Goal: Task Accomplishment & Management: Manage account settings

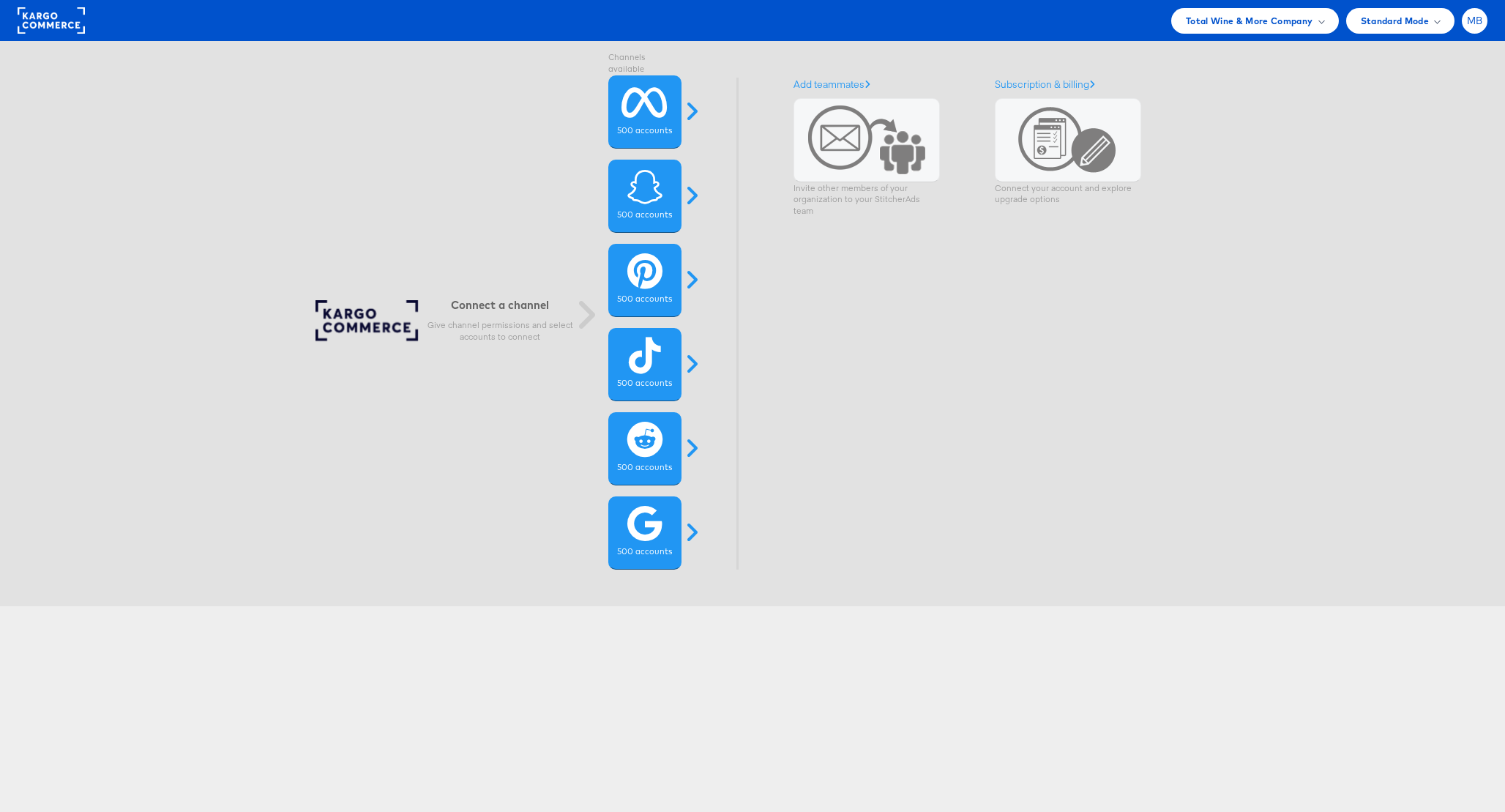
click at [1473, 22] on span "MB" at bounding box center [1475, 21] width 16 height 10
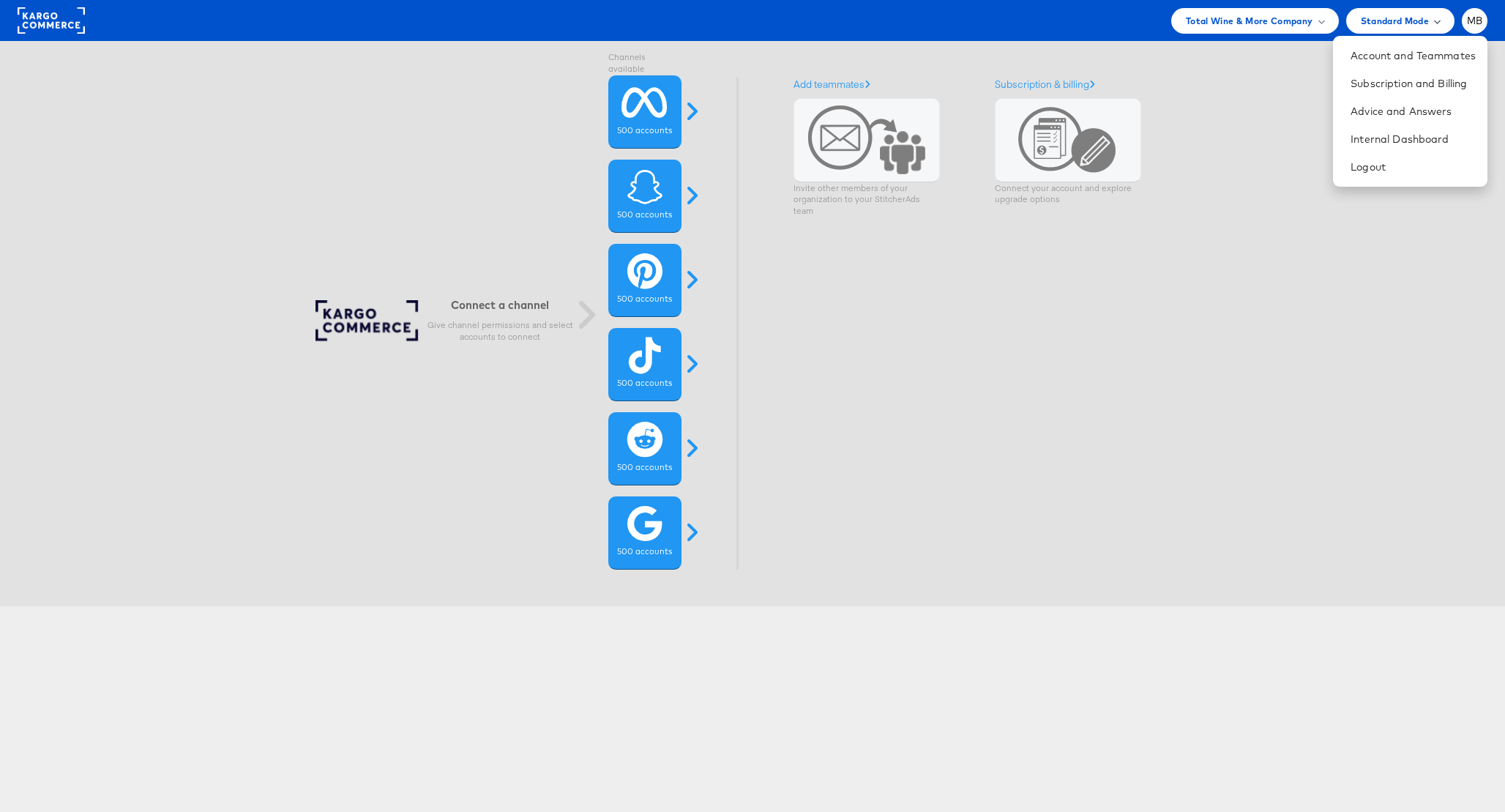
drag, startPoint x: 1467, startPoint y: 13, endPoint x: 1395, endPoint y: 16, distance: 72.5
click at [1467, 13] on div "MB" at bounding box center [1475, 21] width 26 height 26
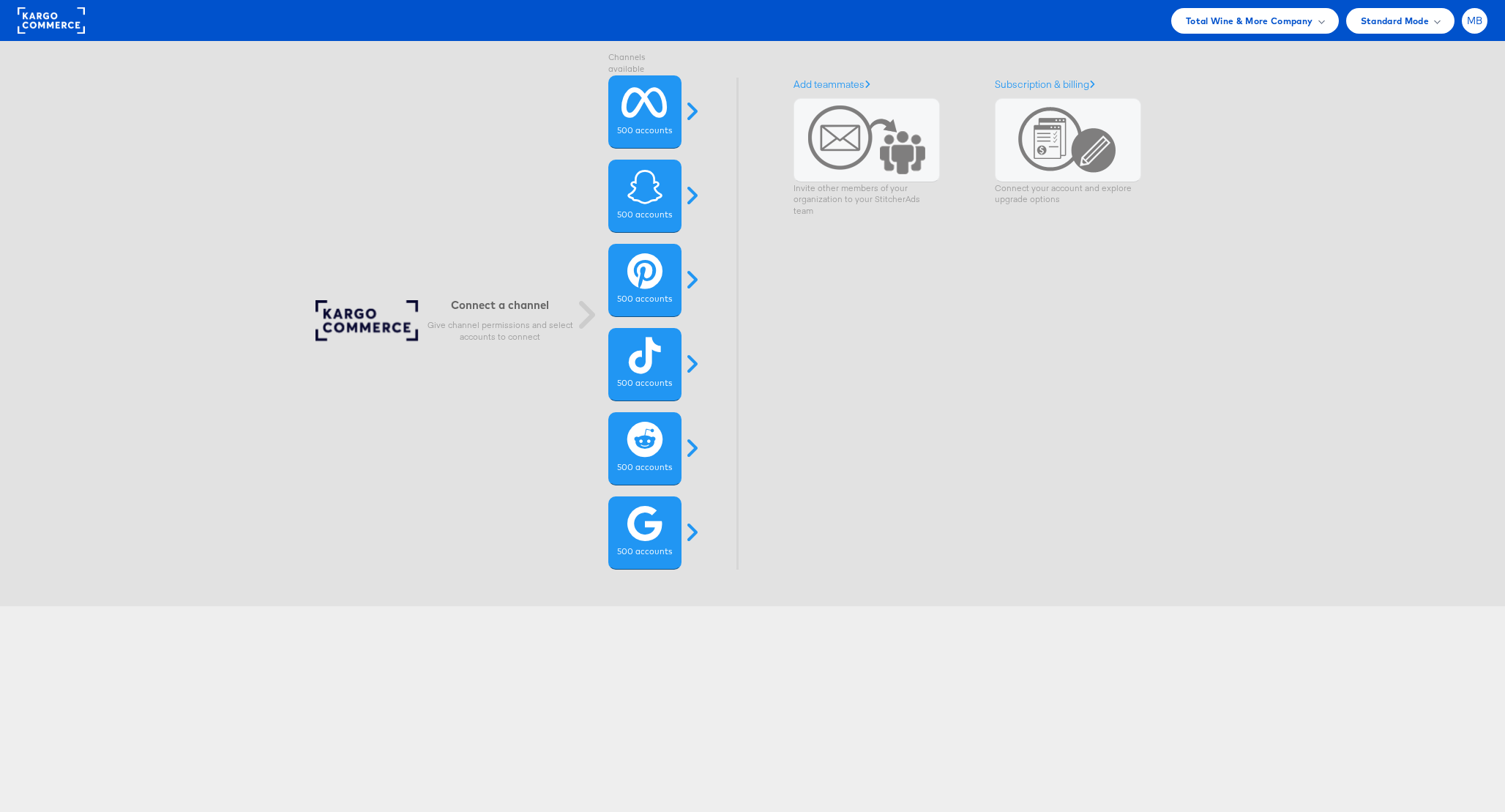
click at [1468, 23] on span "MB" at bounding box center [1475, 21] width 16 height 10
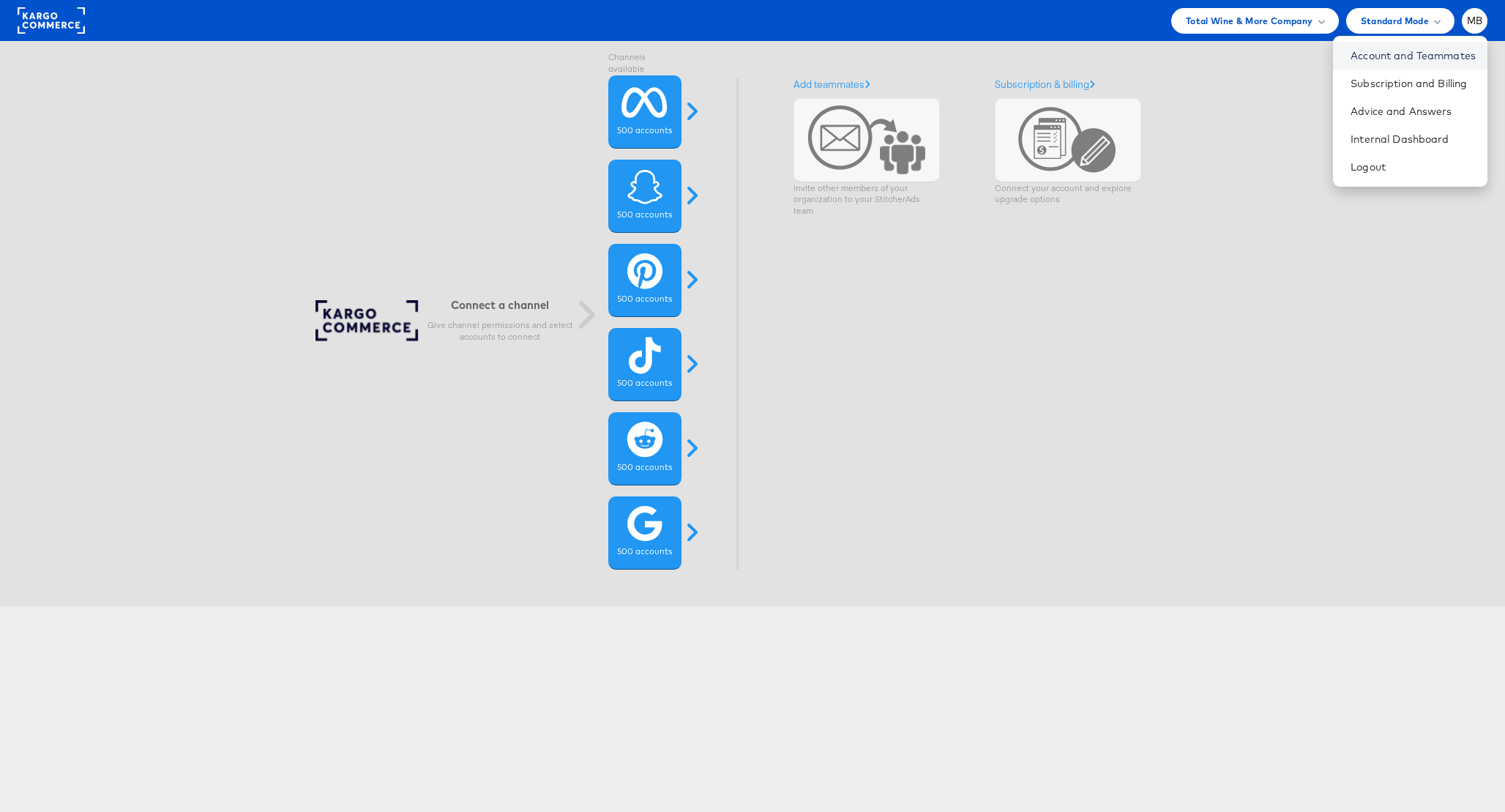
click at [1417, 57] on link "Account and Teammates" at bounding box center [1412, 55] width 125 height 15
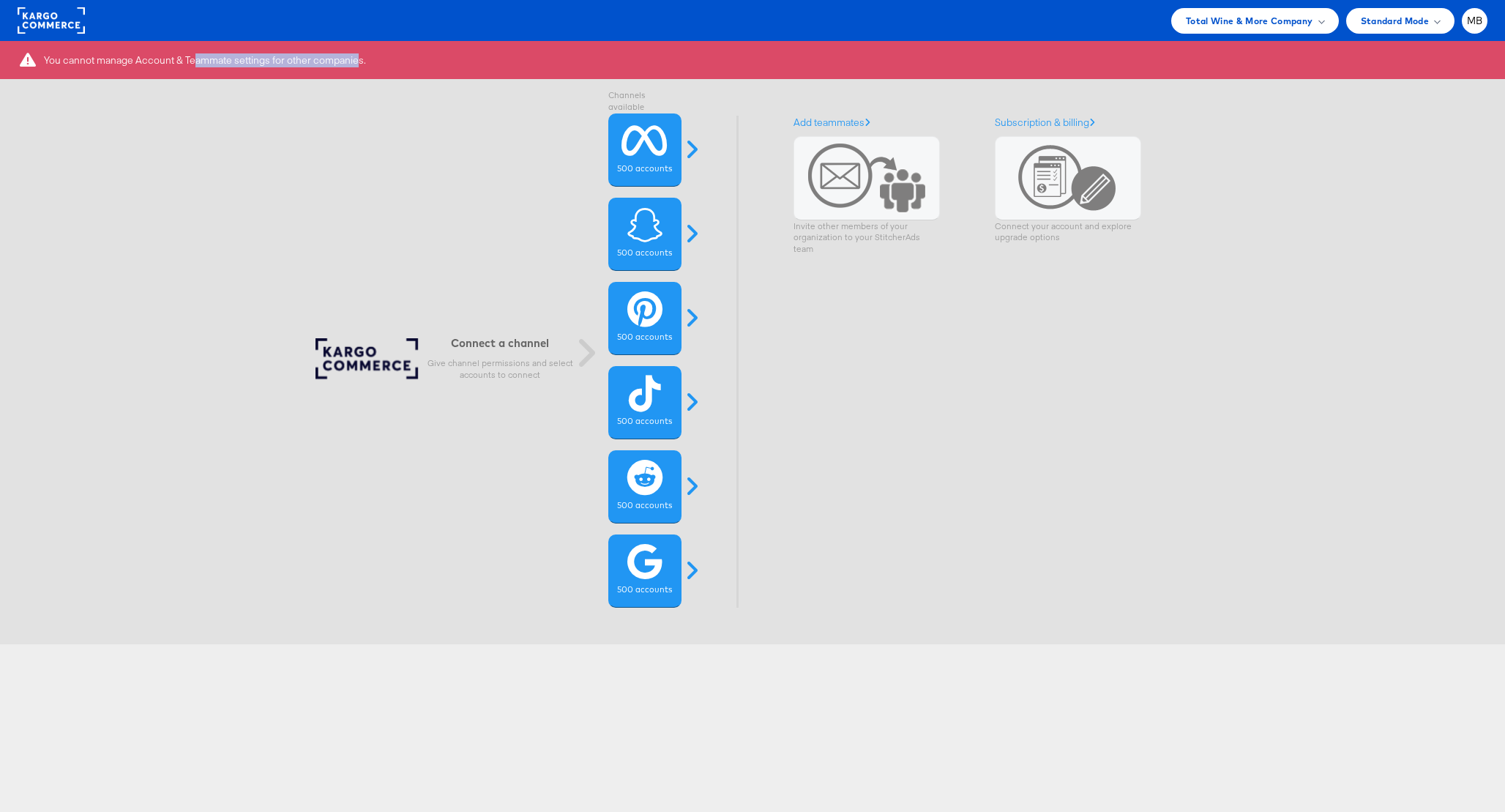
drag, startPoint x: 231, startPoint y: 57, endPoint x: 319, endPoint y: 59, distance: 87.8
click at [319, 59] on div "You cannot manage Account & Teammate settings for other companies." at bounding box center [205, 60] width 322 height 14
click at [1230, 17] on span "Total Wine & More Company" at bounding box center [1249, 20] width 127 height 15
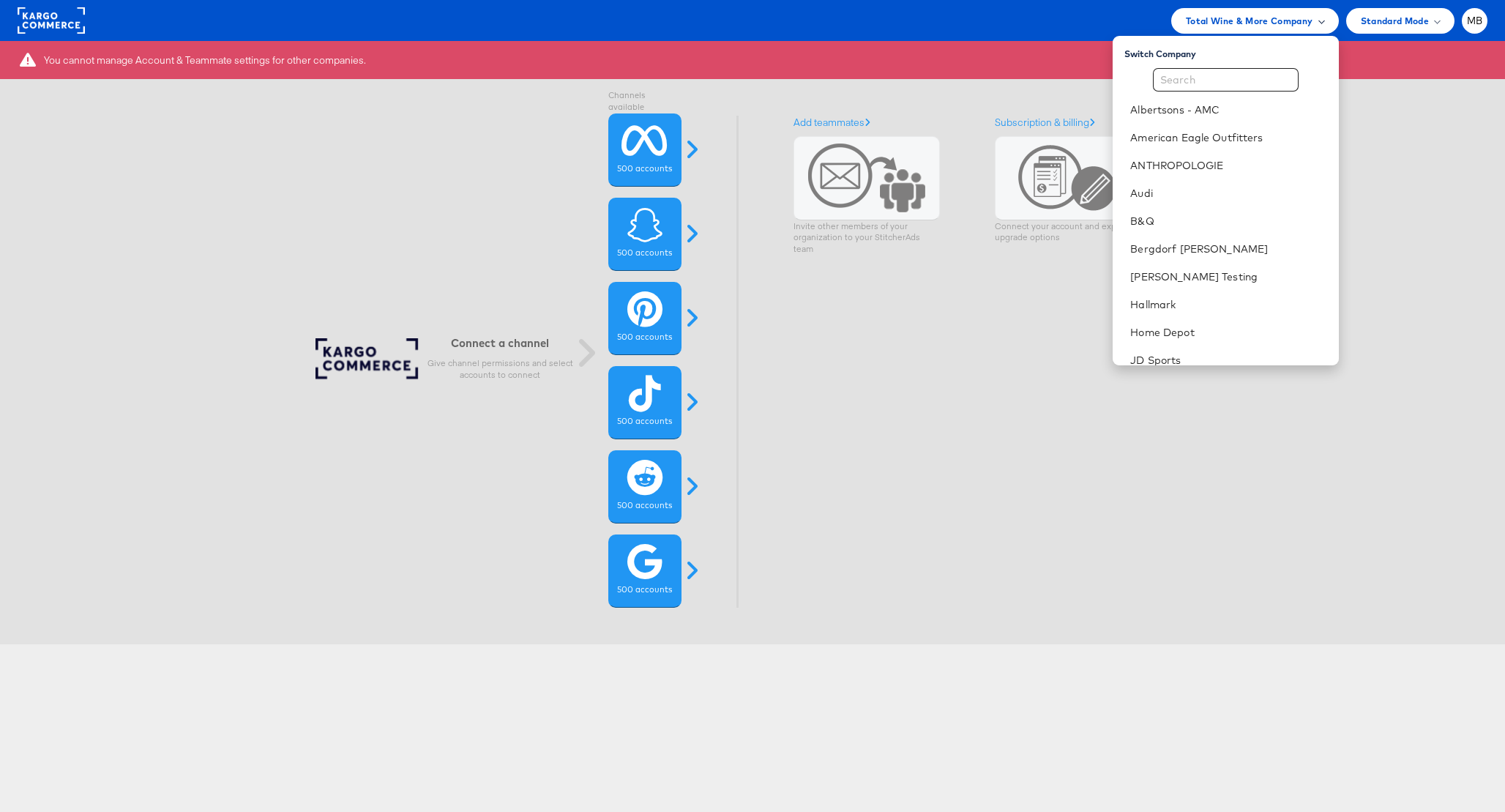
click at [1230, 17] on span "Total Wine & More Company" at bounding box center [1249, 20] width 127 height 15
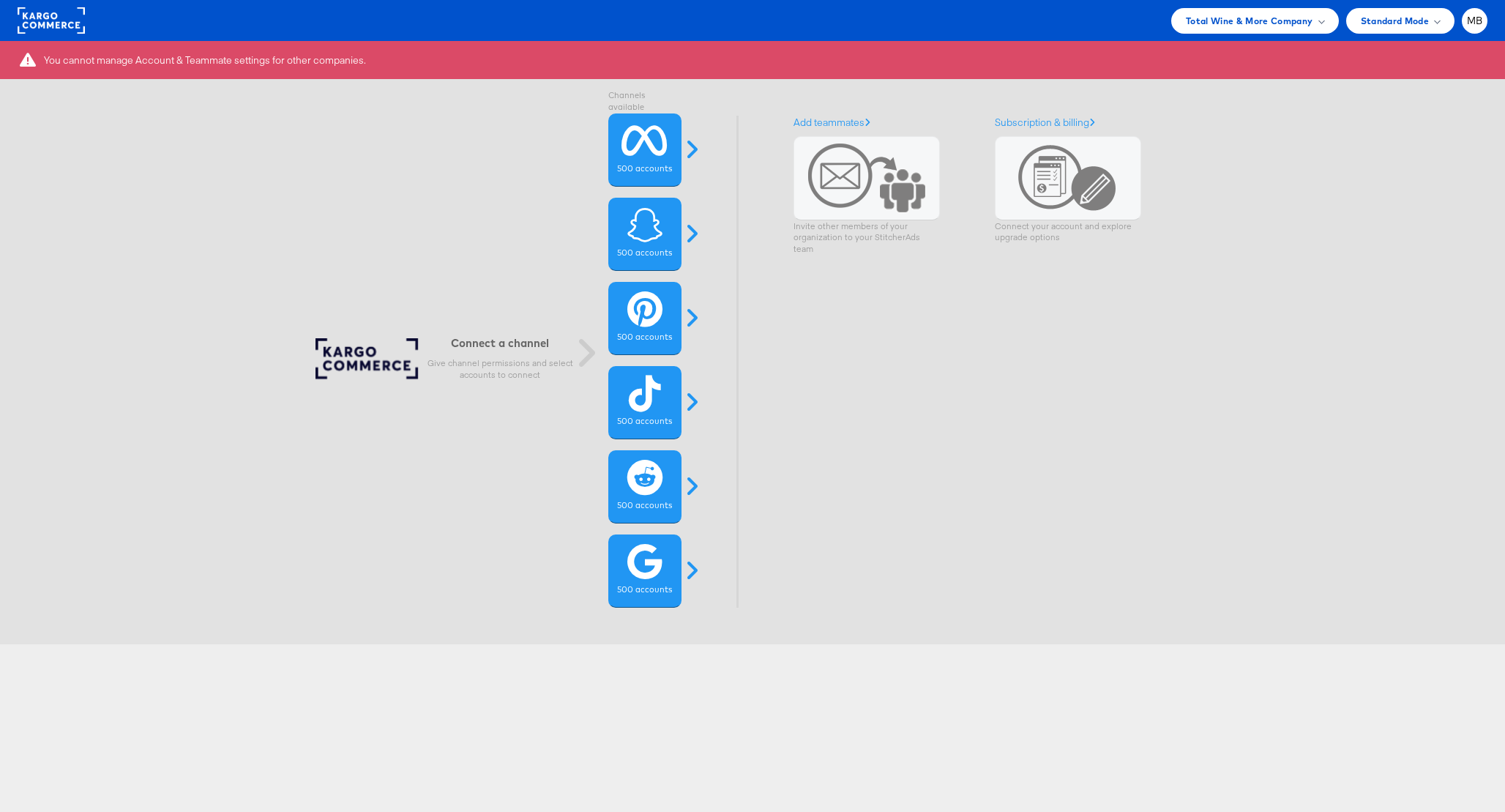
click at [865, 295] on div "Add teammates Invite other members of your organization to your StitcherAds team" at bounding box center [866, 362] width 146 height 492
click at [1028, 364] on div "Subscription & billing Connect your account and explore upgrade options" at bounding box center [1068, 362] width 146 height 492
